Goal: Task Accomplishment & Management: Manage account settings

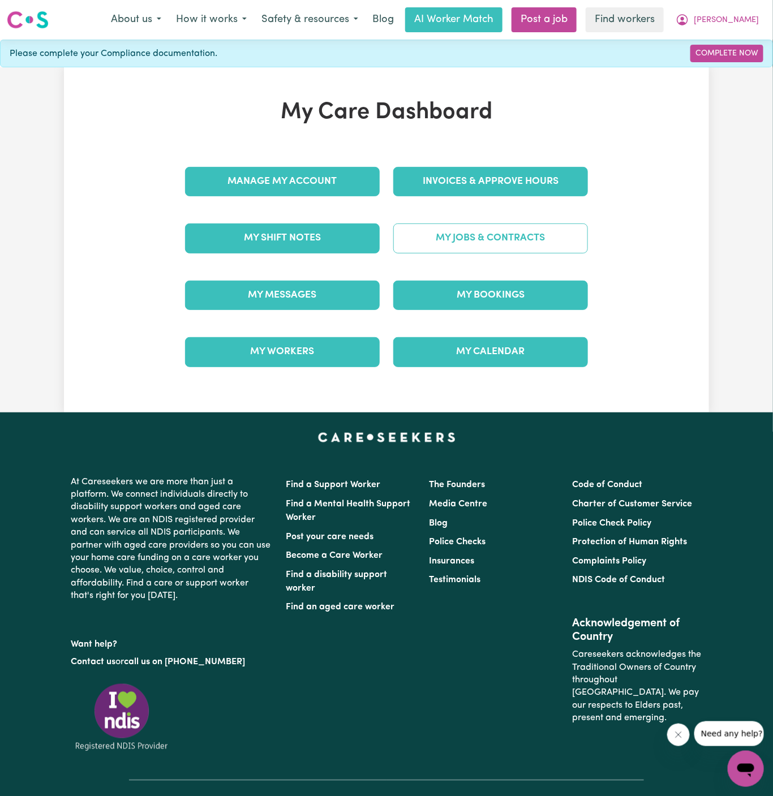
click at [516, 241] on link "My Jobs & Contracts" at bounding box center [490, 237] width 195 height 29
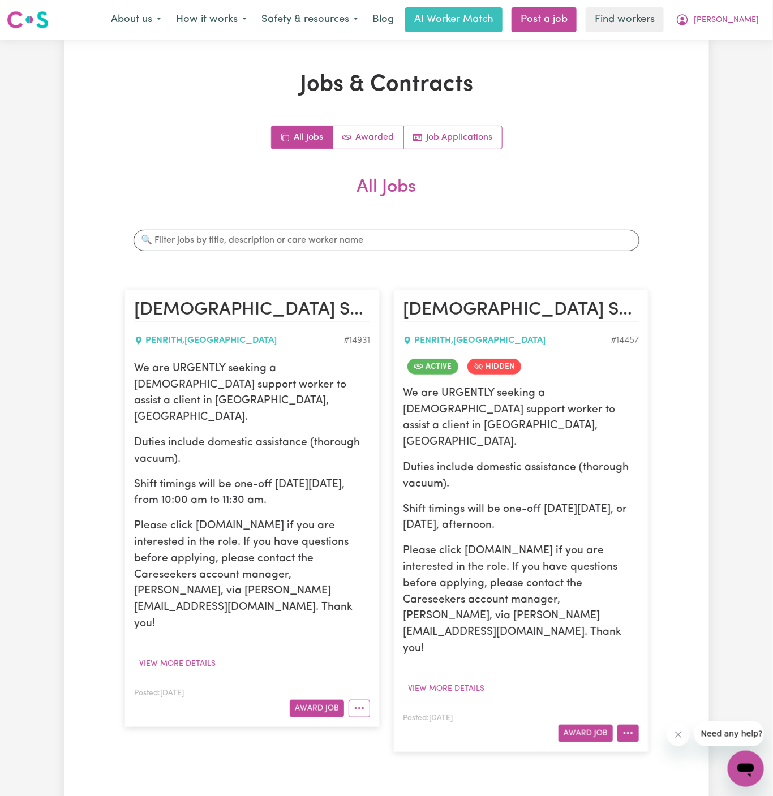
click at [628, 724] on button "More options" at bounding box center [627, 733] width 21 height 18
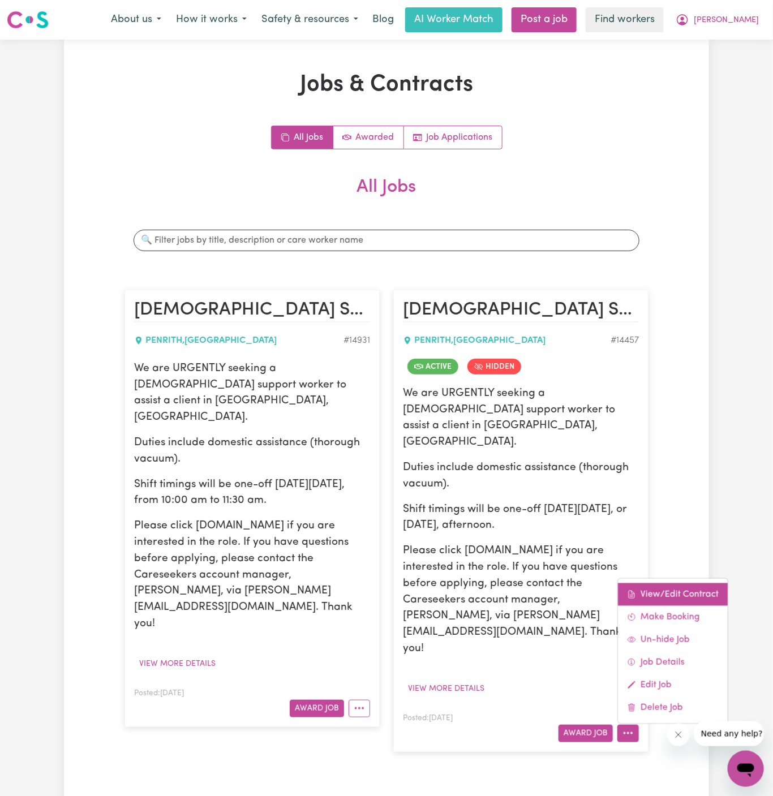
click at [683, 583] on link "View/Edit Contract" at bounding box center [673, 594] width 110 height 23
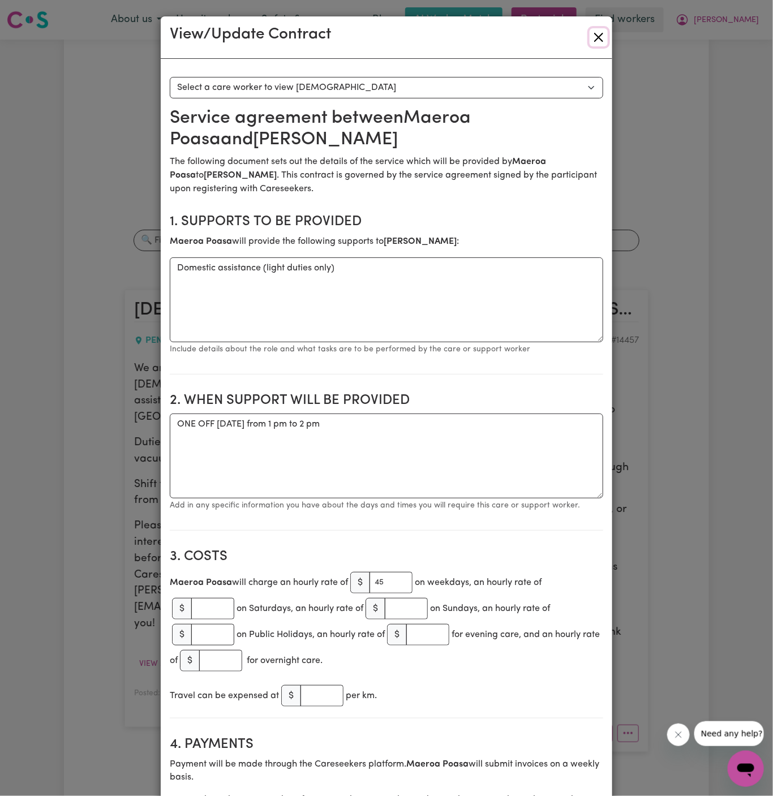
click at [598, 40] on button "Close" at bounding box center [598, 37] width 18 height 18
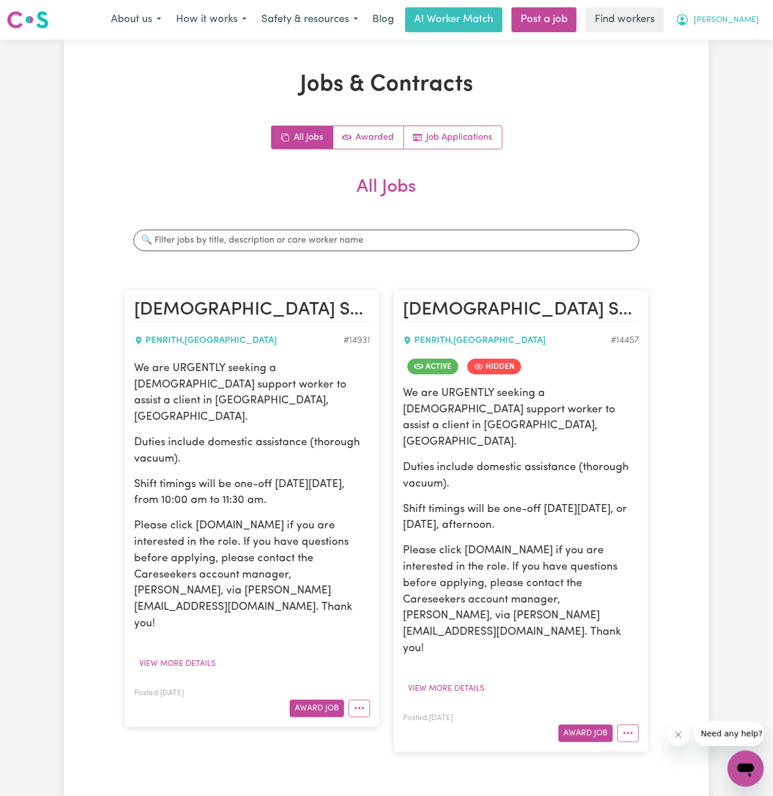
click at [750, 19] on span "[PERSON_NAME]" at bounding box center [725, 20] width 65 height 12
click at [739, 63] on link "Logout" at bounding box center [720, 64] width 89 height 21
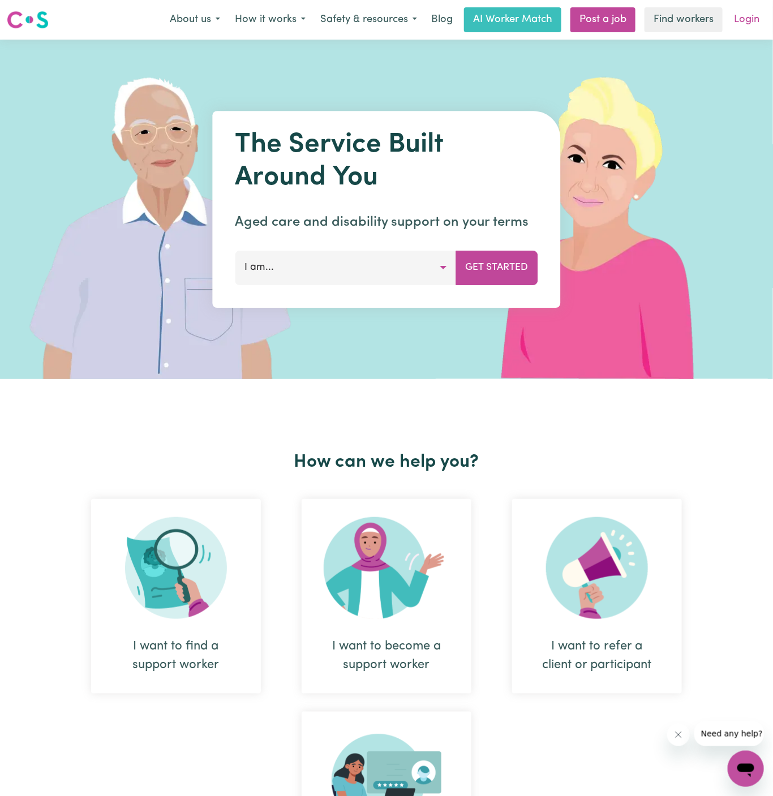
click at [748, 25] on link "Login" at bounding box center [746, 19] width 39 height 25
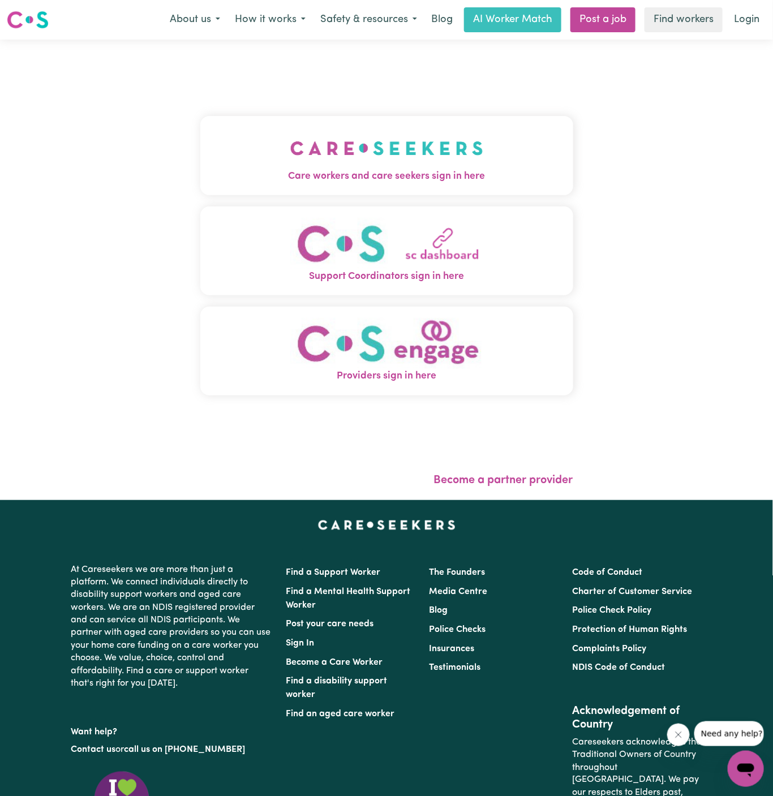
click at [347, 177] on span "Care workers and care seekers sign in here" at bounding box center [386, 176] width 373 height 15
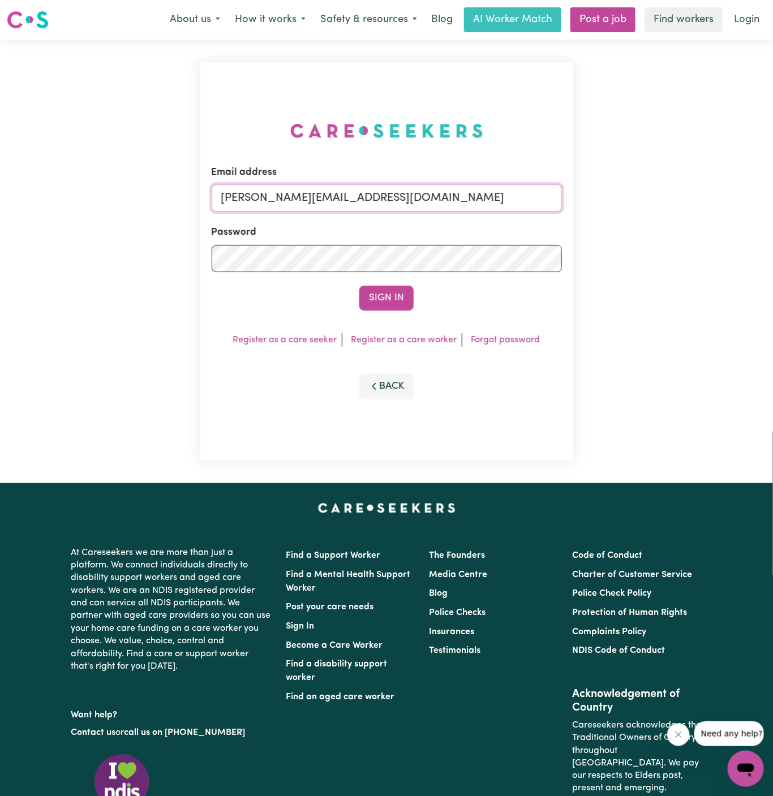
click at [419, 195] on input "[PERSON_NAME][EMAIL_ADDRESS][DOMAIN_NAME]" at bounding box center [387, 197] width 350 height 27
click at [352, 191] on input "[EMAIL_ADDRESS][DOMAIN_NAME]" at bounding box center [387, 197] width 350 height 27
drag, startPoint x: 278, startPoint y: 198, endPoint x: 661, endPoint y: 201, distance: 383.5
click at [661, 201] on div "Email address [EMAIL_ADDRESS][DOMAIN_NAME] Password Sign In Register as a care …" at bounding box center [386, 261] width 773 height 443
type input "[EMAIL_ADDRESS][DOMAIN_NAME]"
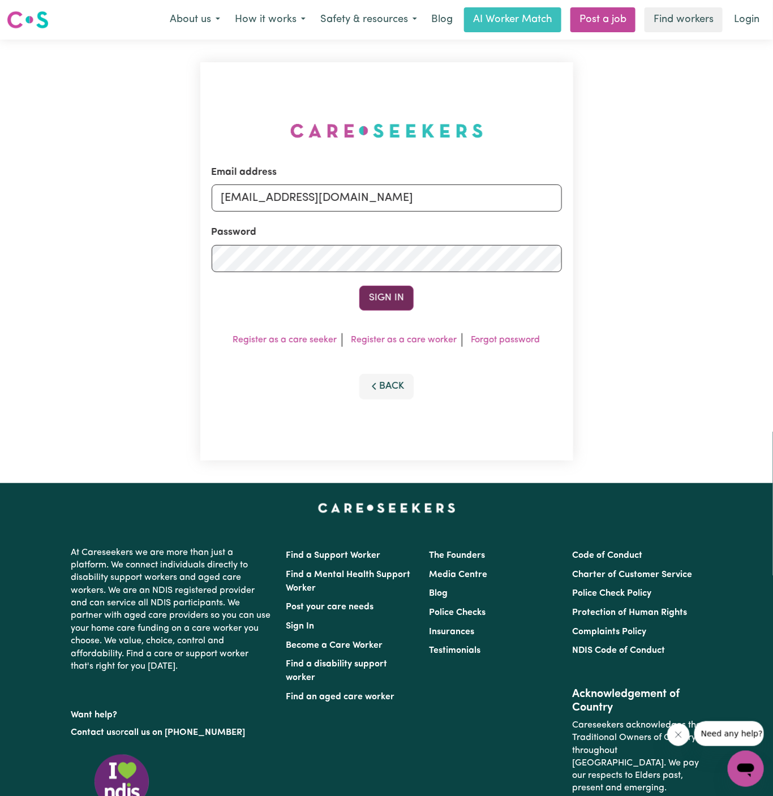
click at [395, 305] on button "Sign In" at bounding box center [386, 298] width 54 height 25
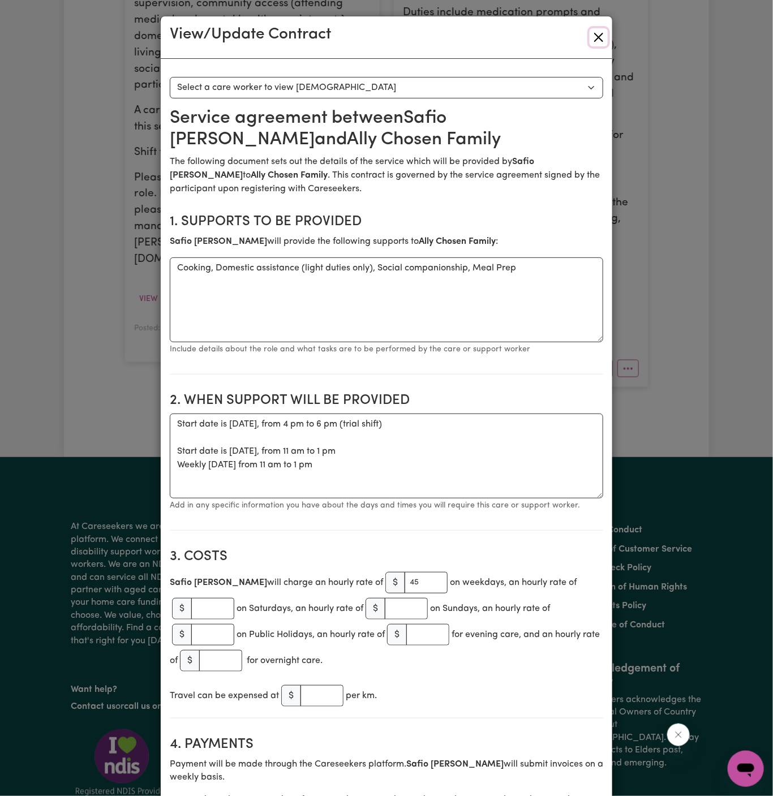
click at [593, 39] on button "Close" at bounding box center [598, 37] width 18 height 18
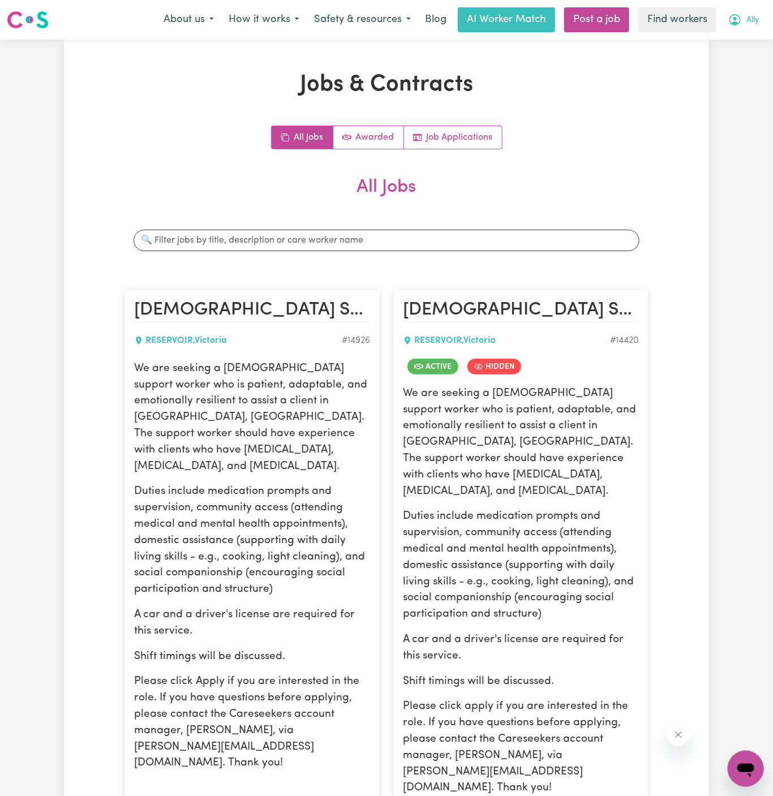
click at [748, 23] on span "Ally" at bounding box center [752, 20] width 12 height 12
click at [748, 45] on link "My Dashboard" at bounding box center [720, 43] width 89 height 21
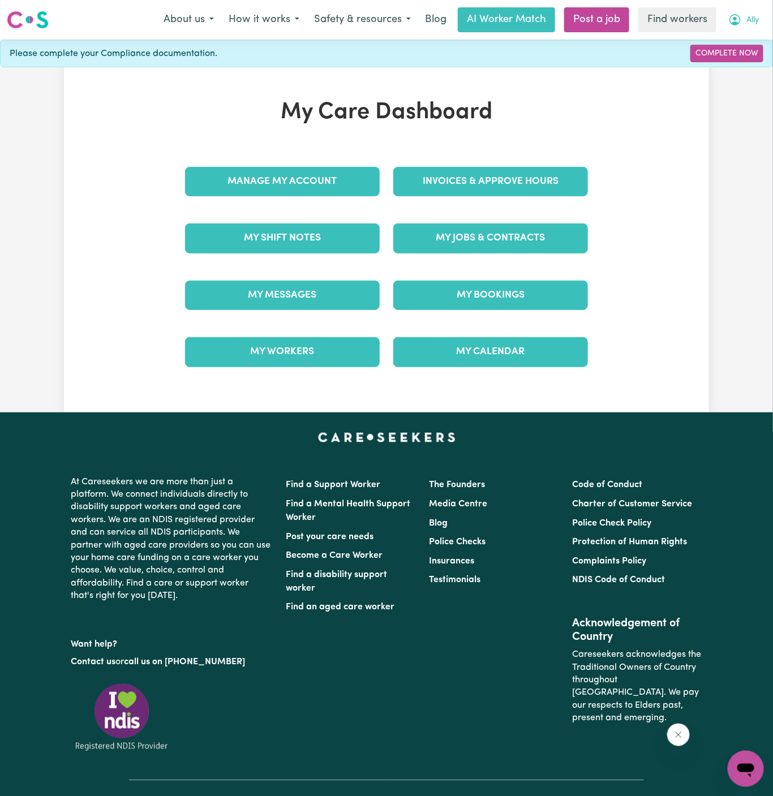
click at [758, 12] on button "Ally" at bounding box center [743, 20] width 45 height 24
click at [757, 51] on link "My Dashboard" at bounding box center [720, 43] width 89 height 21
click at [754, 61] on link "Logout" at bounding box center [720, 64] width 89 height 21
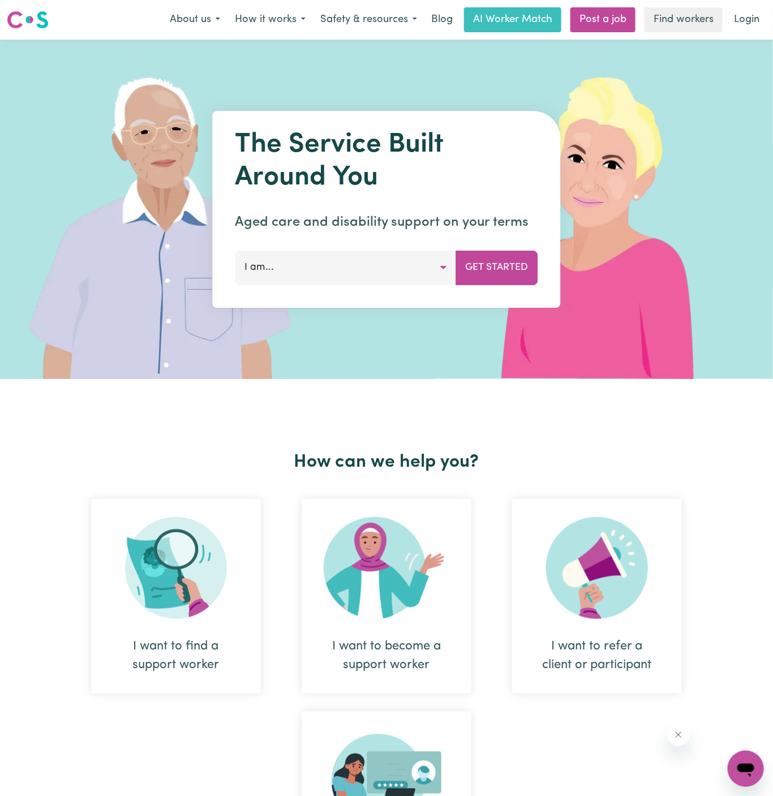
click at [754, 7] on div "Menu About us How it works Safety & resources Blog AI Worker Match Post a job F…" at bounding box center [386, 20] width 773 height 26
click at [755, 18] on link "Login" at bounding box center [746, 19] width 39 height 25
